Goal: Task Accomplishment & Management: Manage account settings

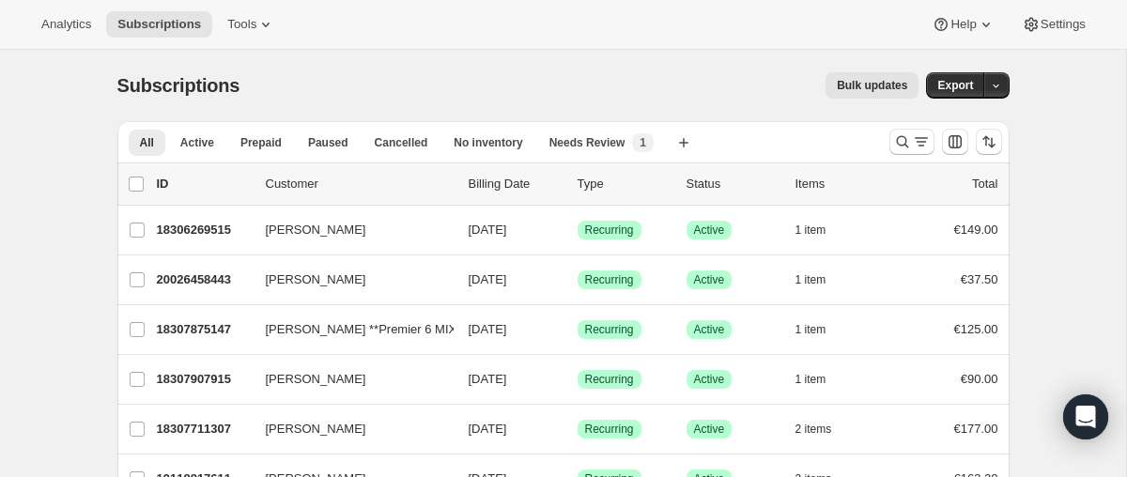
click at [253, 28] on span "Tools" at bounding box center [241, 24] width 29 height 15
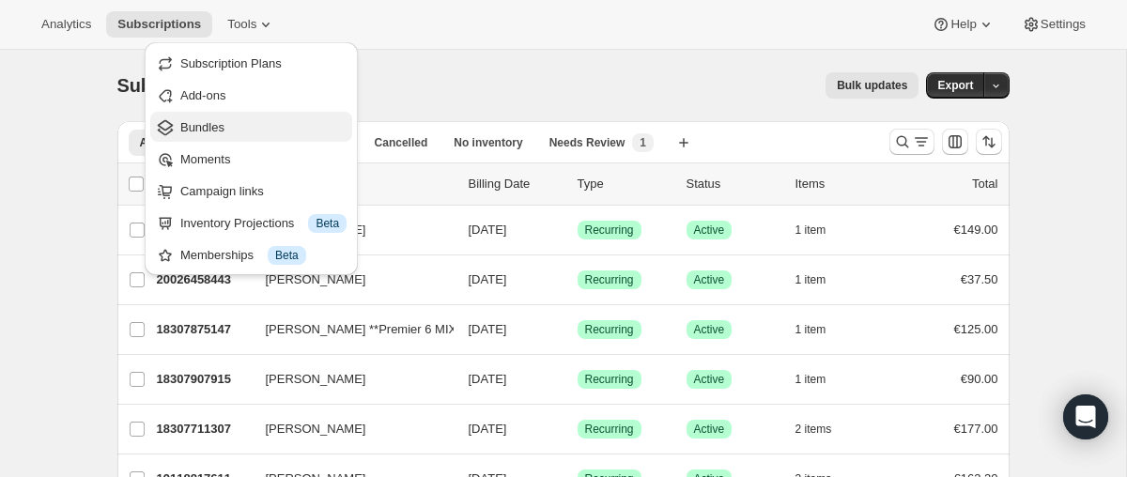
click at [262, 126] on span "Bundles" at bounding box center [263, 127] width 166 height 19
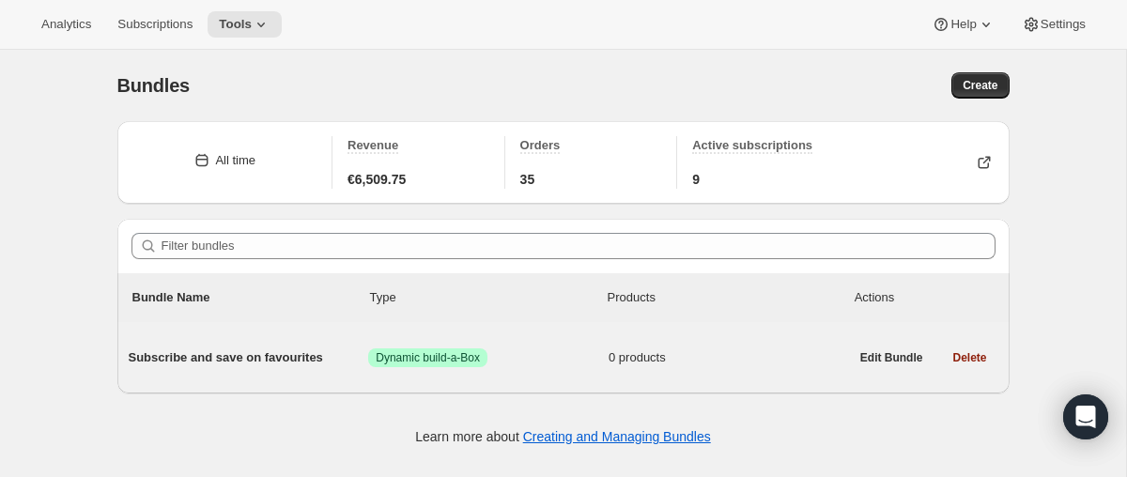
click at [578, 372] on div "Subscribe and save on favourites Success Dynamic build-a-Box 0 products" at bounding box center [489, 357] width 720 height 49
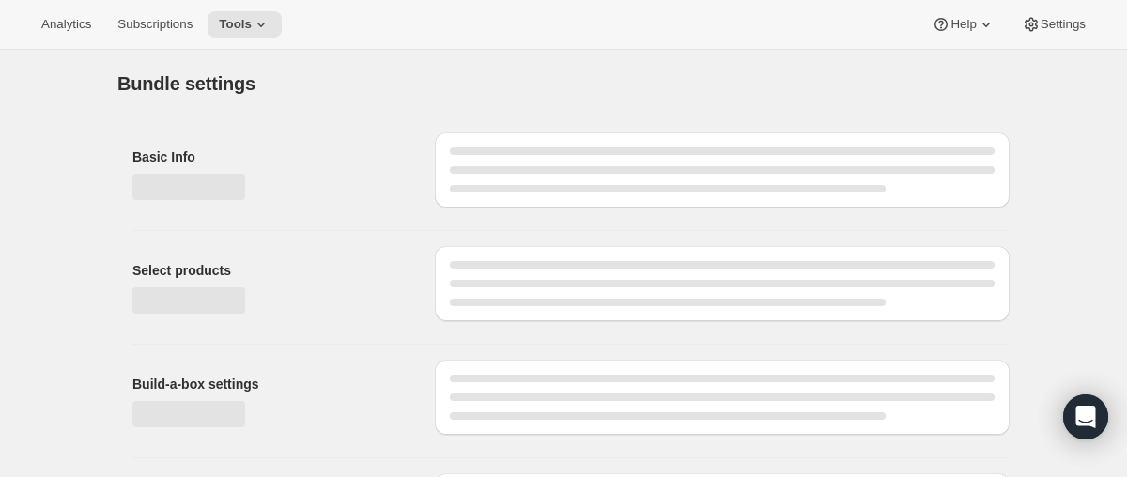
type input "Subscribe and save on favourites"
radio input "true"
checkbox input "true"
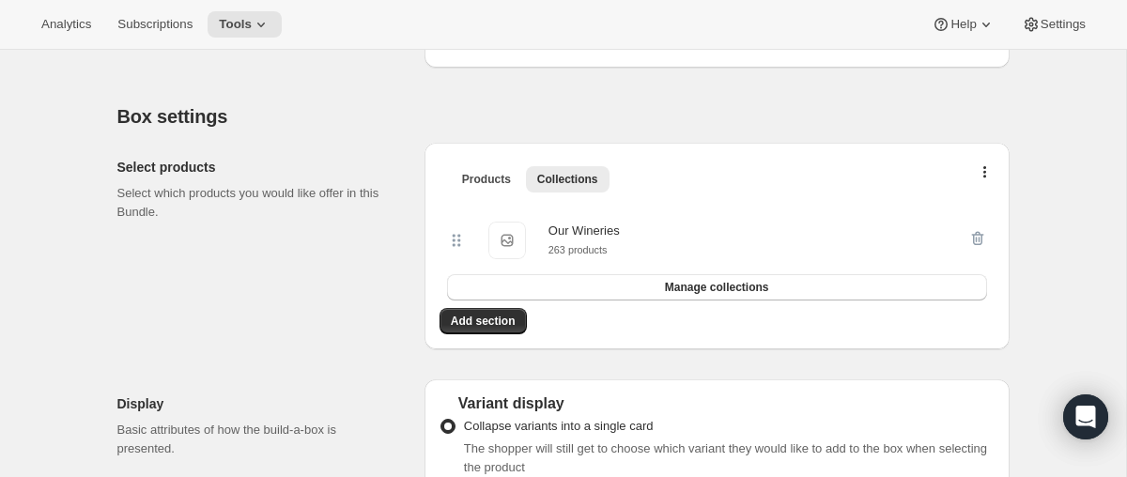
scroll to position [275, 0]
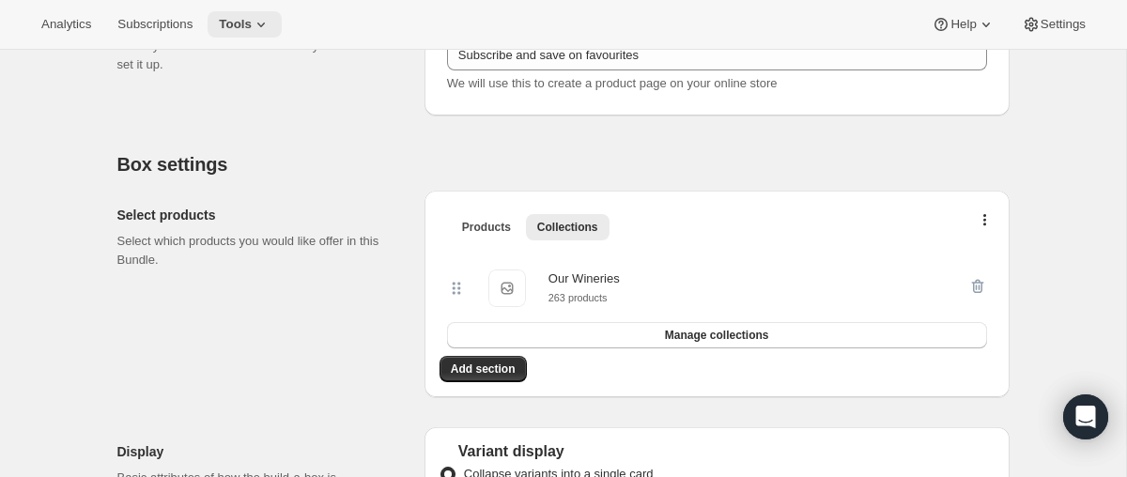
click at [270, 23] on icon at bounding box center [261, 24] width 19 height 19
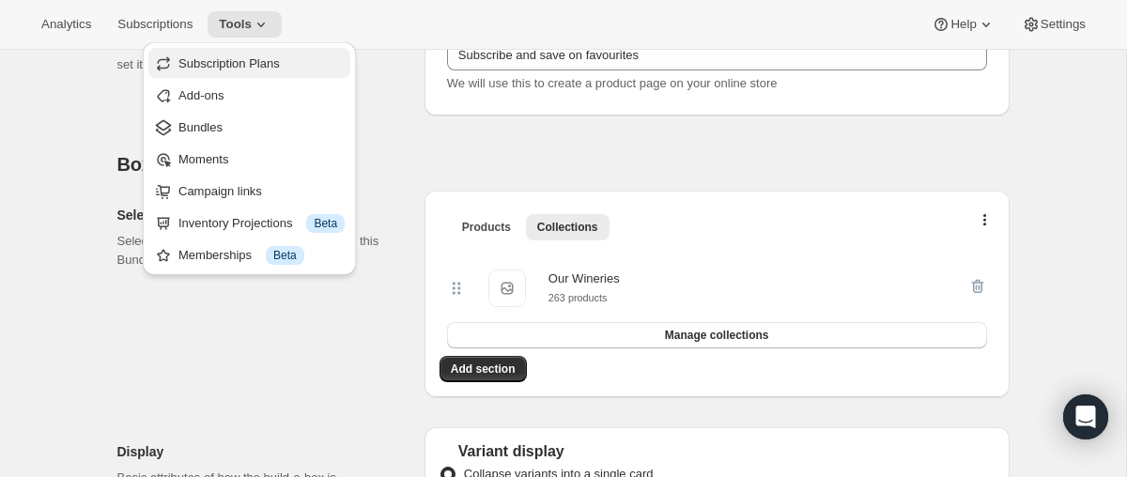
click at [297, 57] on span "Subscription Plans" at bounding box center [261, 63] width 166 height 19
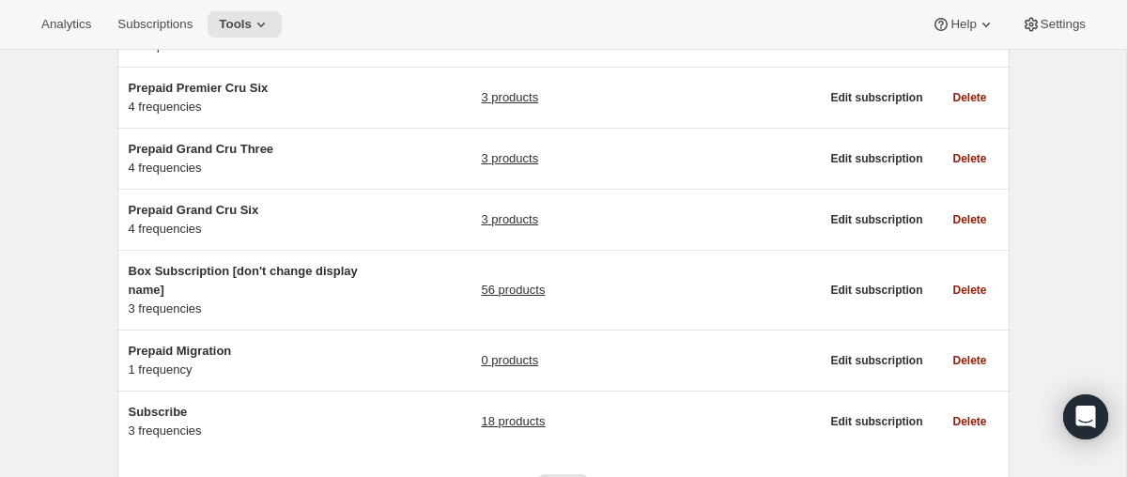
scroll to position [477, 0]
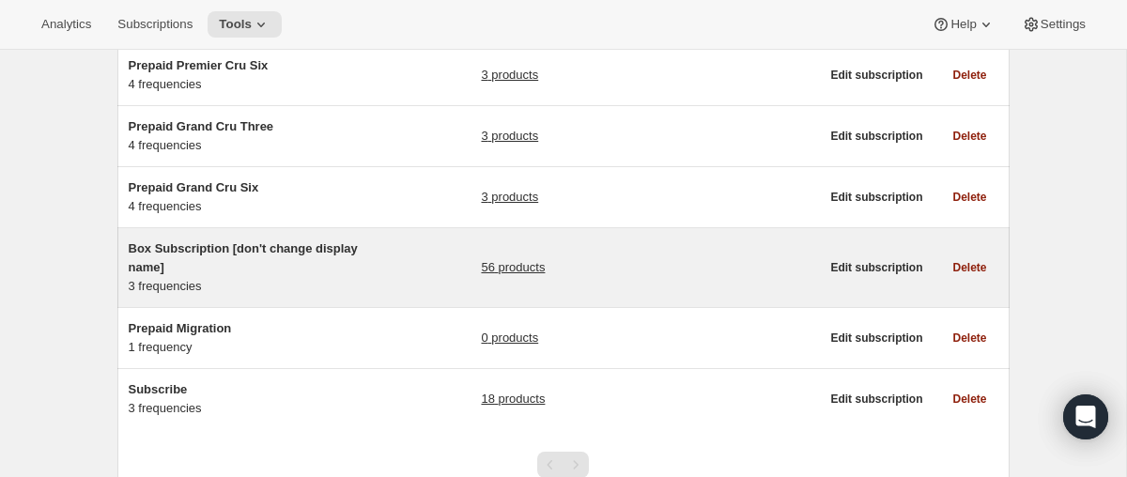
click at [410, 283] on div "Box Subscription [don't change display name] 3 frequencies 56 products" at bounding box center [474, 267] width 691 height 56
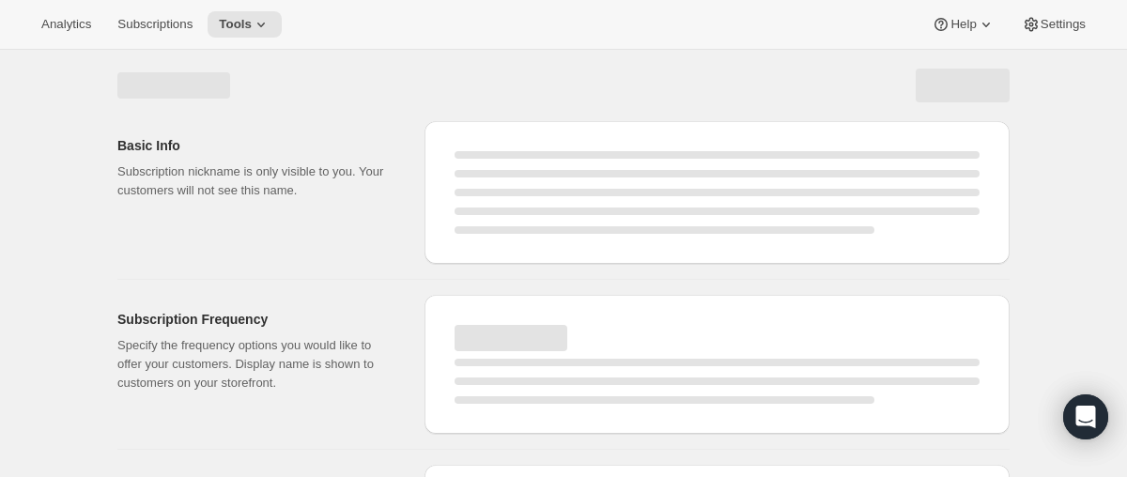
select select "WEEK"
select select "MONTH"
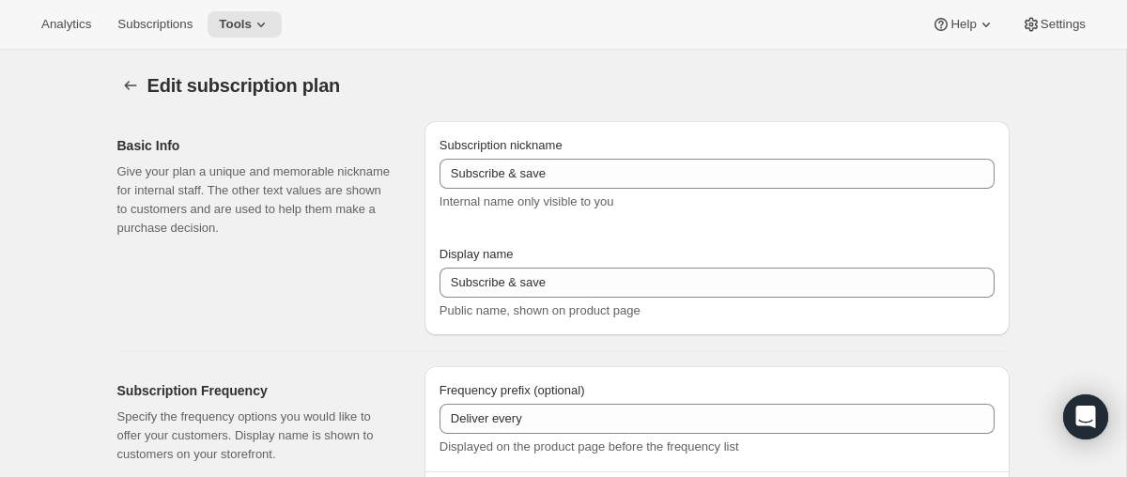
type input "Box Subscription [don't change display name]"
type input "Subscribe and save on favourites"
type input "1"
select select "MONTH"
type input "1 month"
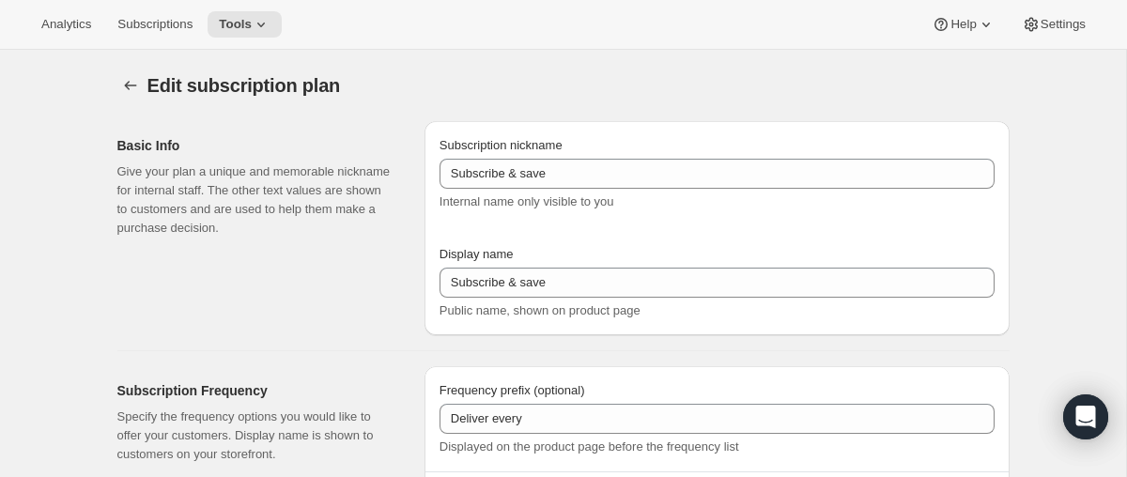
type input "2"
type input "2 months"
type input "Totally flexible! Modify or cancel your subscription any time"
select select "MONTH"
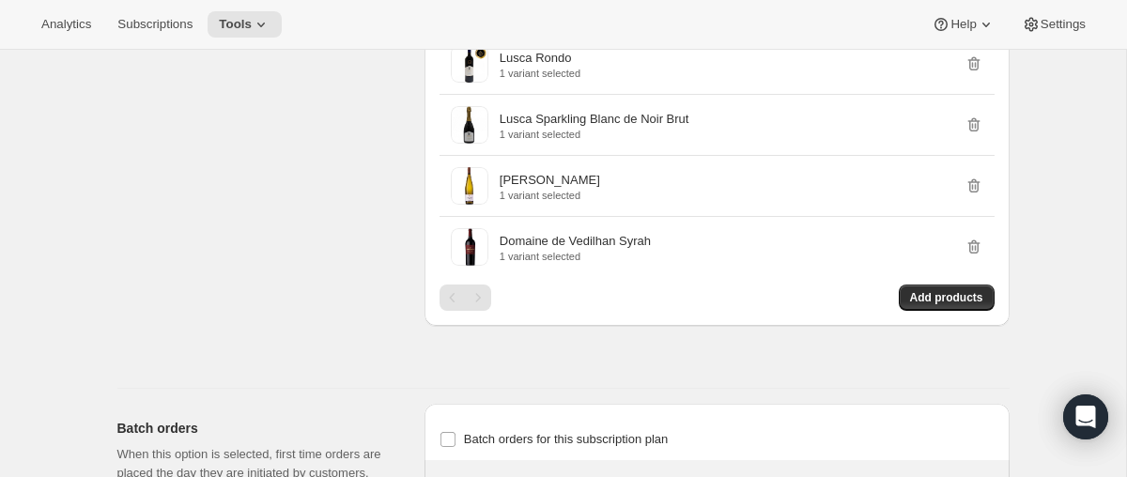
scroll to position [4766, 0]
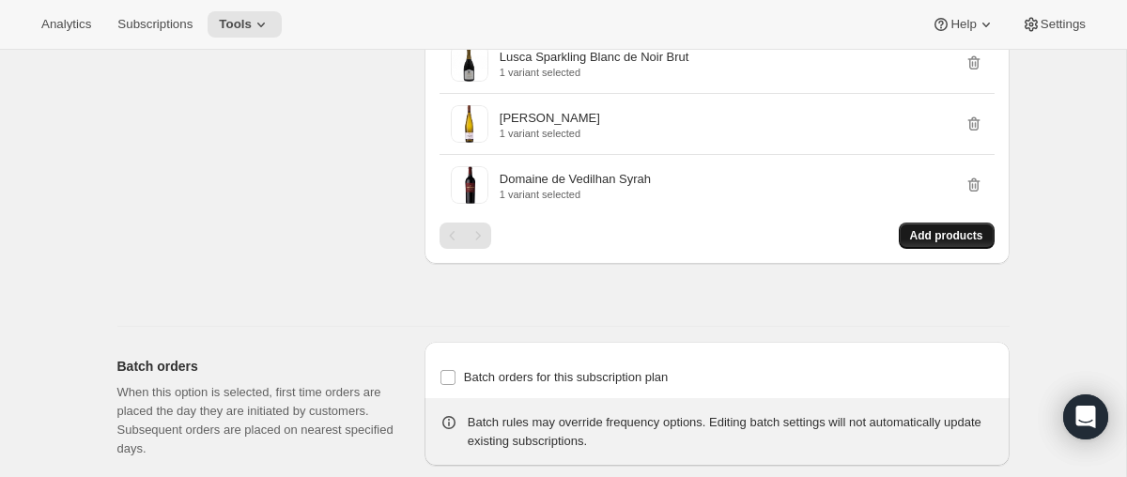
click at [958, 243] on span "Add products" at bounding box center [946, 235] width 73 height 15
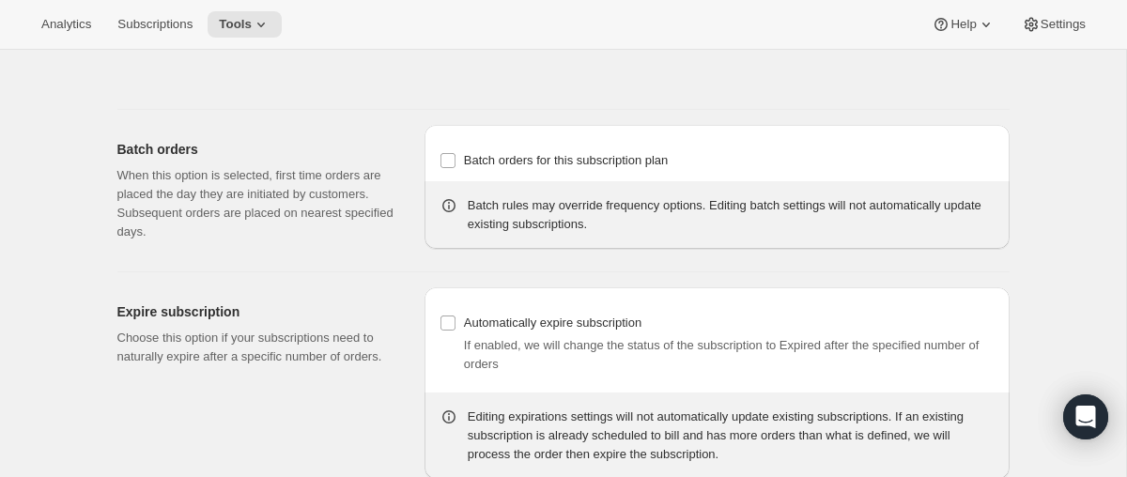
scroll to position [5567, 0]
